Goal: Transaction & Acquisition: Purchase product/service

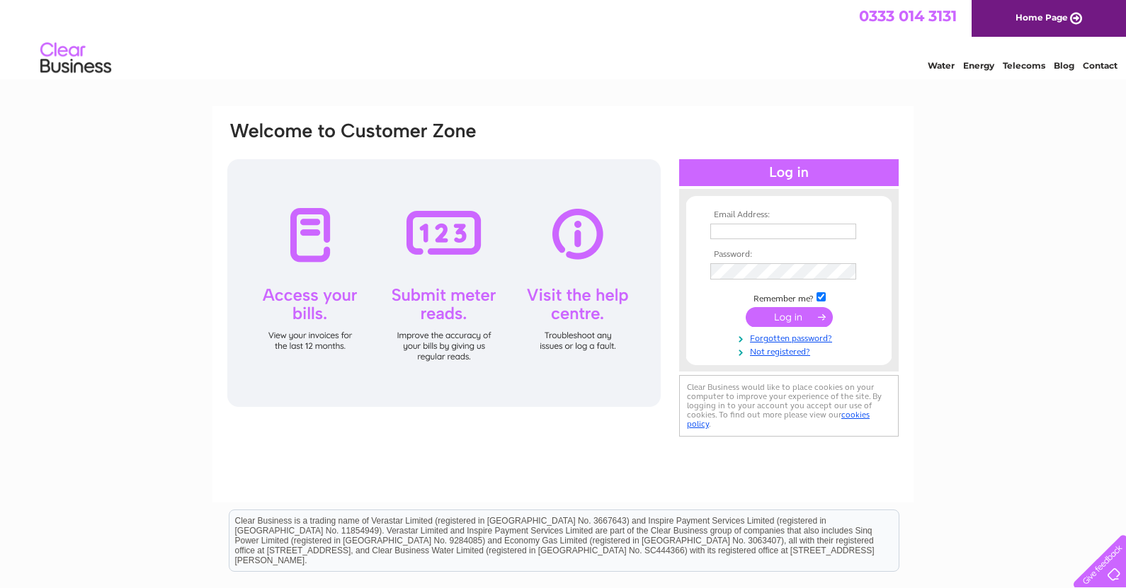
type input "liz@tgocreative.co.uk"
click at [789, 321] on input "submit" at bounding box center [789, 319] width 87 height 20
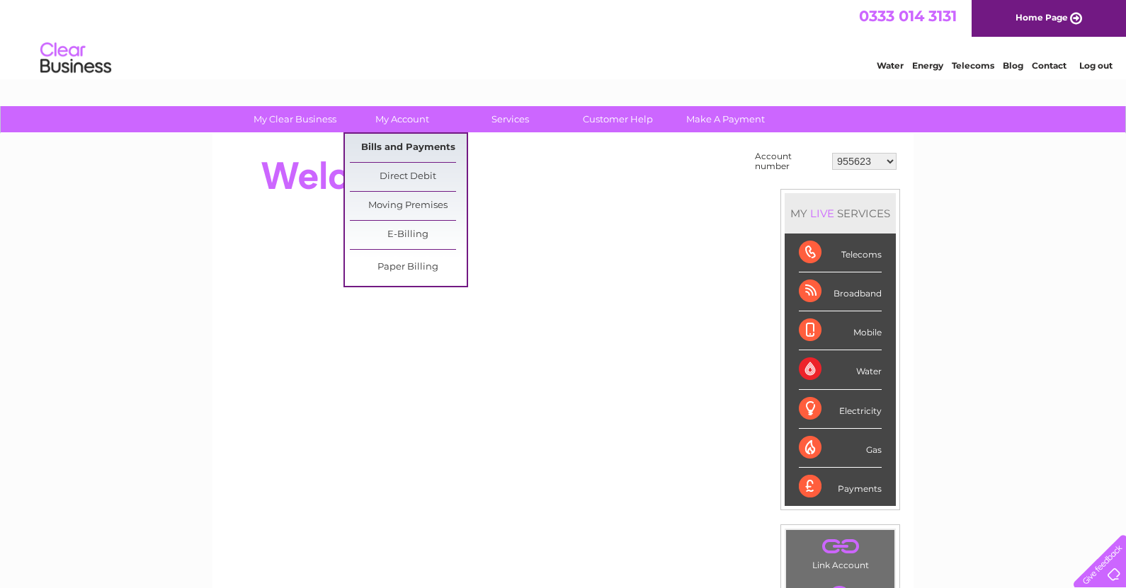
click at [406, 141] on link "Bills and Payments" at bounding box center [408, 148] width 117 height 28
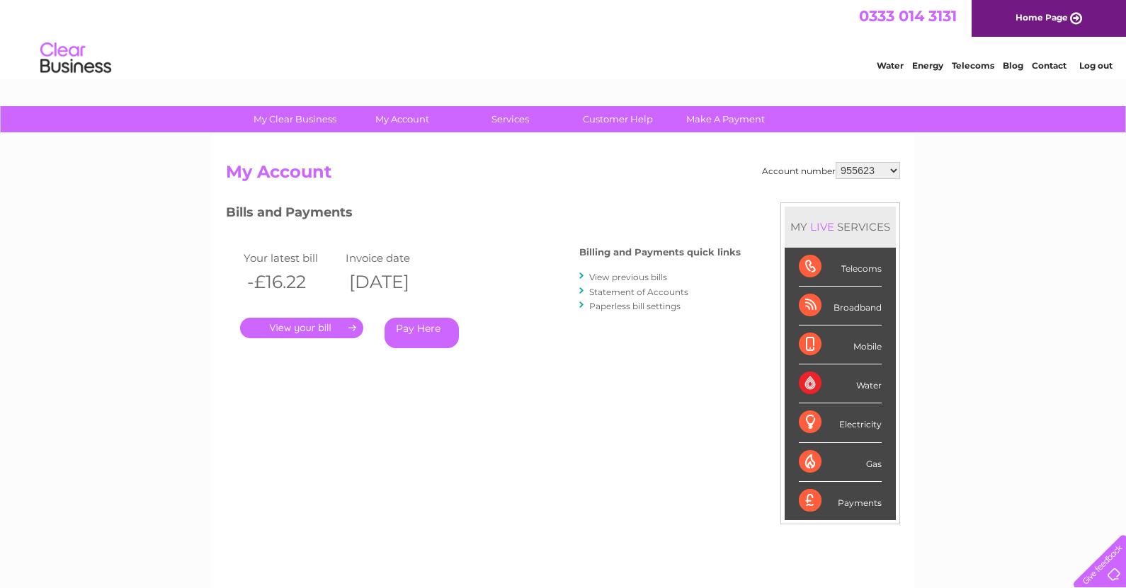
select select "955922"
select select "955923"
select select "966754"
select select "30295214"
drag, startPoint x: 866, startPoint y: 176, endPoint x: 867, endPoint y: 183, distance: 7.8
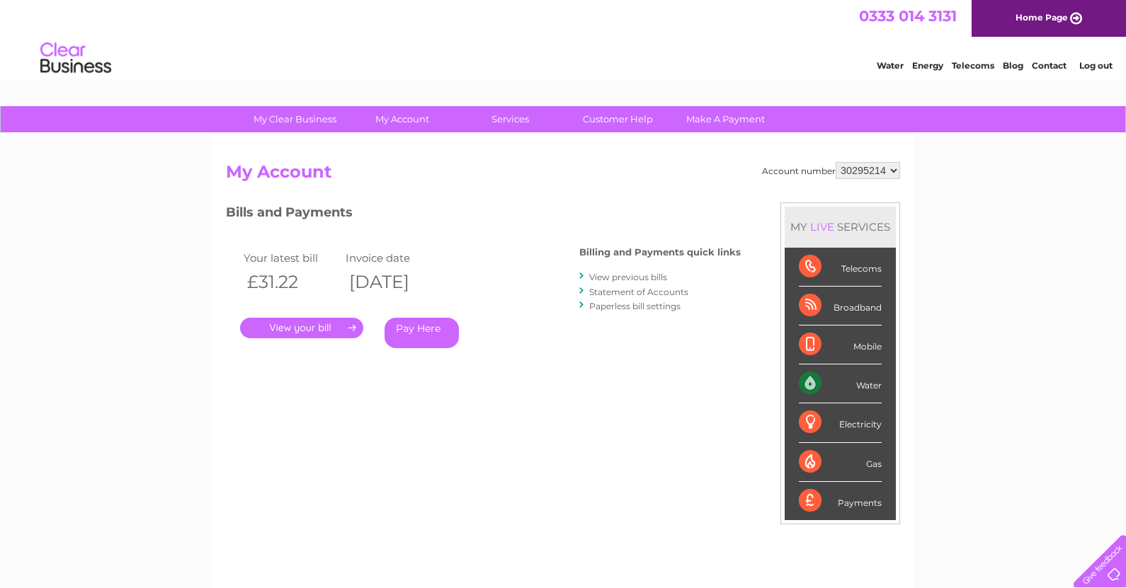
click at [867, 183] on div "Account number 955623 955922 955923 966754 30295214 30295215 My Account MY LIVE…" at bounding box center [563, 375] width 674 height 426
select select "30295215"
click at [434, 324] on link "Pay Here" at bounding box center [422, 333] width 74 height 30
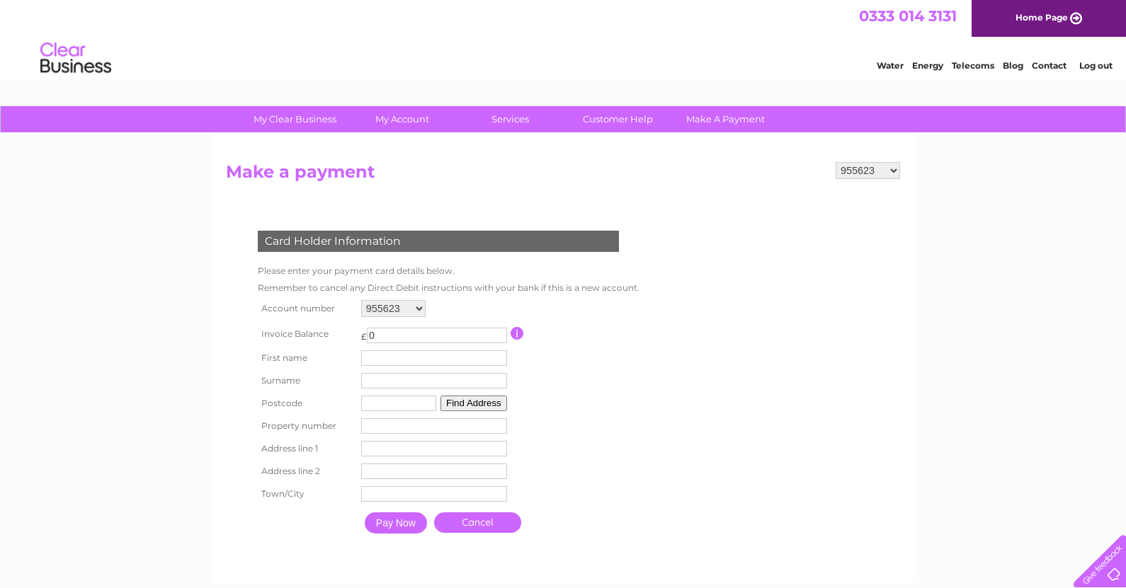
select select "30295214"
click at [423, 359] on input "[PERSON_NAME]" at bounding box center [435, 359] width 146 height 16
click at [423, 359] on input "[PERSON_NAME]" at bounding box center [435, 359] width 147 height 17
type input "[PERSON_NAME]"
type input "Paterson"
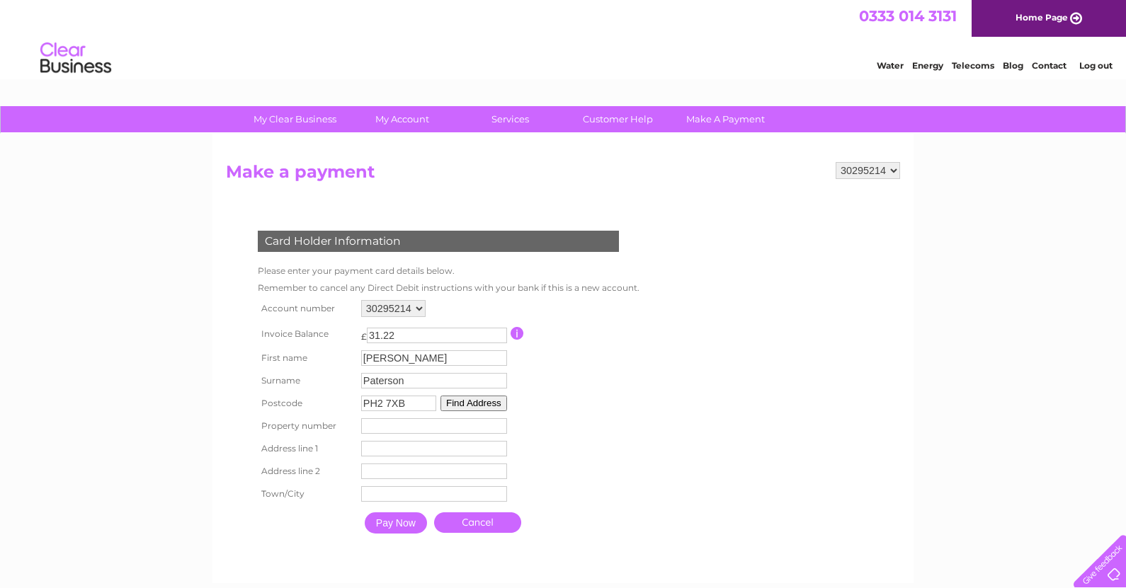
type input "PH2 7XB"
type input "4"
type input "[PERSON_NAME][GEOGRAPHIC_DATA]"
click at [82, 65] on img at bounding box center [76, 58] width 72 height 43
